Goal: Navigation & Orientation: Understand site structure

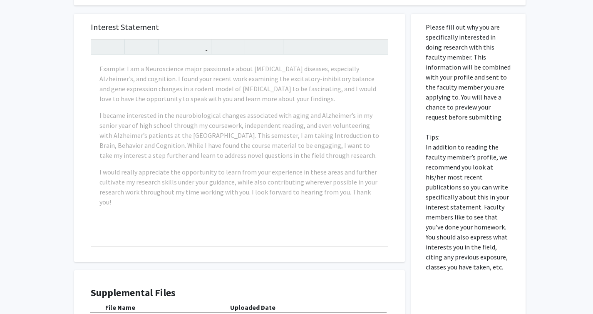
scroll to position [269, 0]
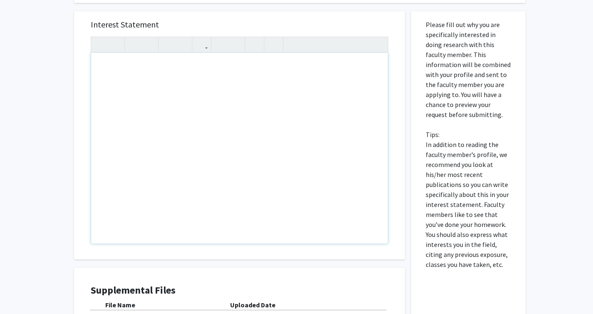
drag, startPoint x: 244, startPoint y: 145, endPoint x: 291, endPoint y: 166, distance: 51.0
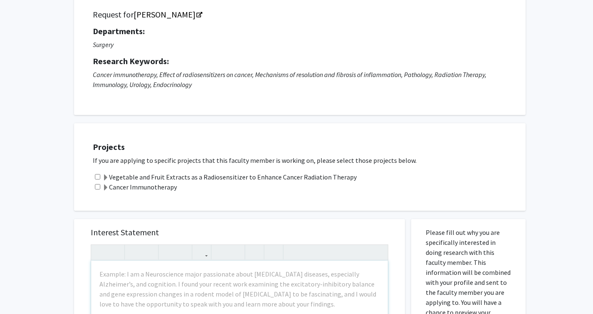
scroll to position [0, 0]
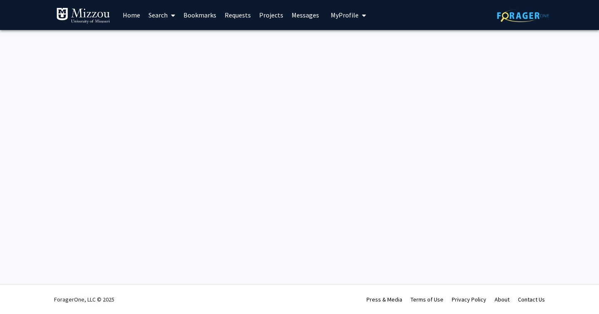
click at [235, 161] on div "Skip navigation Home Search Bookmarks Requests Projects Messages My Profile [PE…" at bounding box center [299, 157] width 599 height 314
click at [350, 10] on button "My Profile" at bounding box center [348, 15] width 40 height 30
click at [350, 15] on span "My Profile" at bounding box center [345, 15] width 28 height 8
click at [132, 15] on link "Home" at bounding box center [132, 14] width 26 height 29
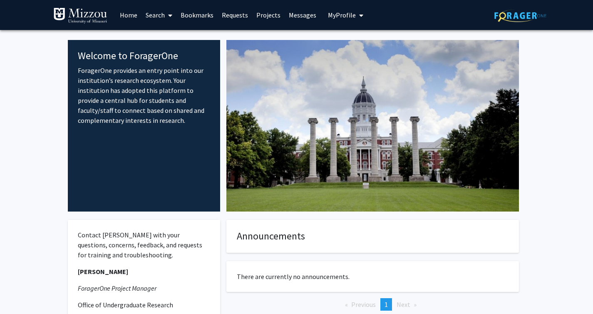
click at [161, 12] on link "Search" at bounding box center [158, 14] width 35 height 29
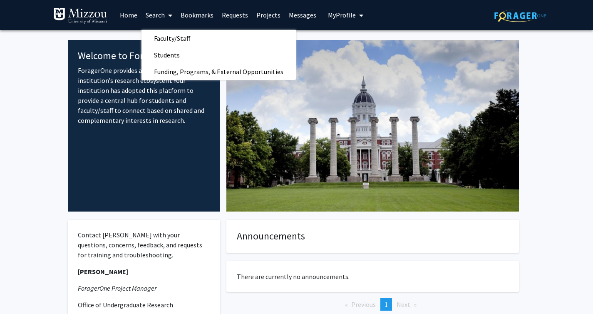
click at [189, 10] on link "Bookmarks" at bounding box center [196, 14] width 41 height 29
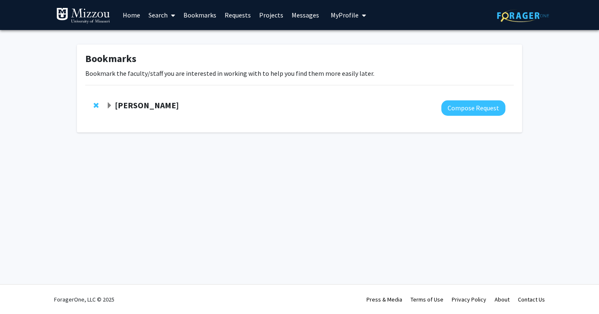
click at [238, 13] on link "Requests" at bounding box center [238, 14] width 35 height 29
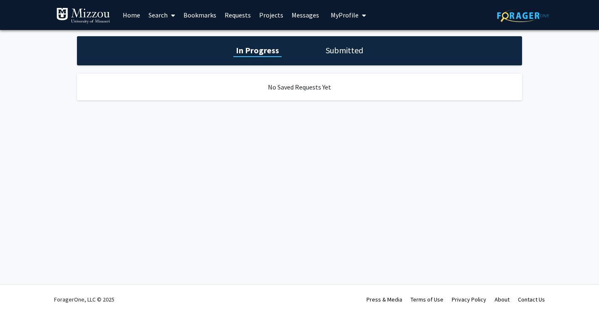
click at [275, 17] on link "Projects" at bounding box center [271, 14] width 32 height 29
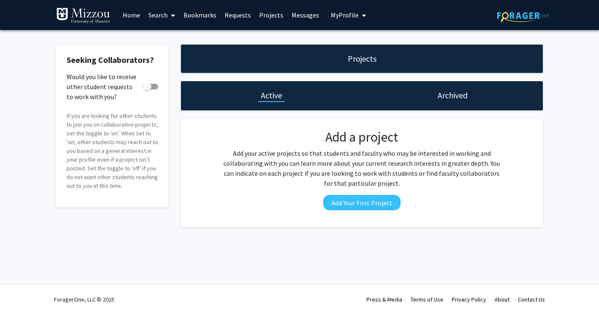
click at [295, 16] on link "Messages" at bounding box center [306, 14] width 36 height 29
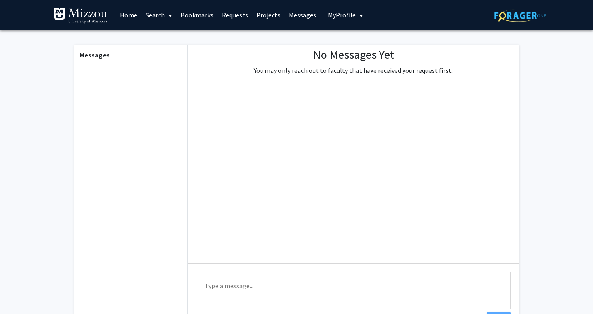
click at [333, 20] on button "My Profile" at bounding box center [345, 15] width 40 height 30
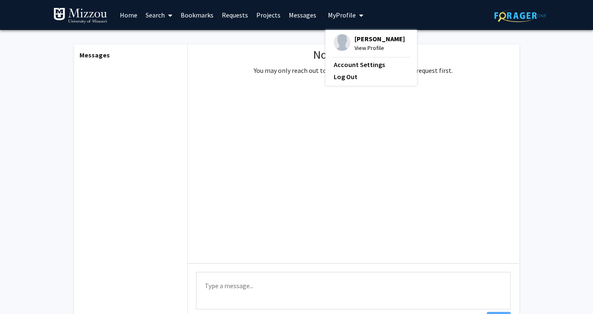
click at [320, 23] on div "Skip navigation Home Search Bookmarks Requests Projects Messages My Profile [PE…" at bounding box center [209, 15] width 313 height 30
